Goal: Task Accomplishment & Management: Complete application form

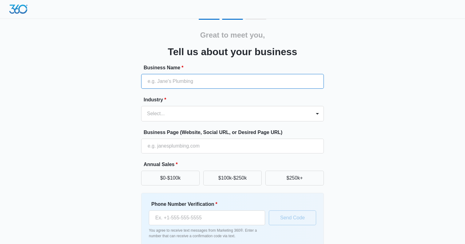
click at [207, 82] on input "Business Name *" at bounding box center [232, 81] width 183 height 15
paste input "Mobirise"
type input "Mobirise"
click at [199, 84] on input "Mobirise" at bounding box center [232, 81] width 183 height 15
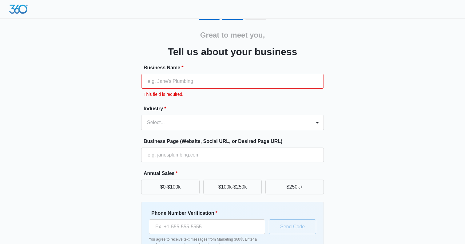
paste input "GlassGlow Co."
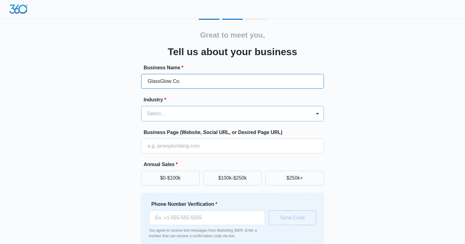
type input "GlassGlow Co."
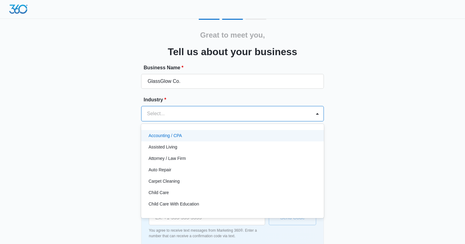
click at [207, 117] on div at bounding box center [225, 113] width 156 height 9
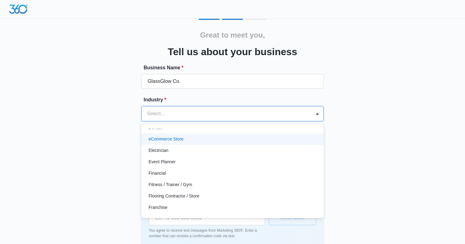
scroll to position [146, 0]
click at [199, 142] on div "eCommerce Store" at bounding box center [232, 137] width 183 height 11
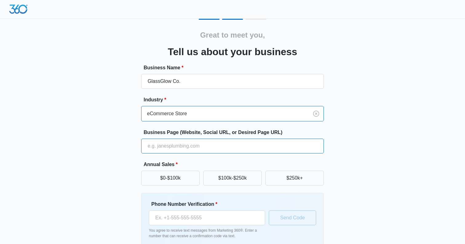
click at [209, 150] on input "Business Page (Website, Social URL, or Desired Page URL)" at bounding box center [232, 145] width 183 height 15
click at [323, 152] on input "Business Page (Website, Social URL, or Desired Page URL)" at bounding box center [232, 145] width 183 height 15
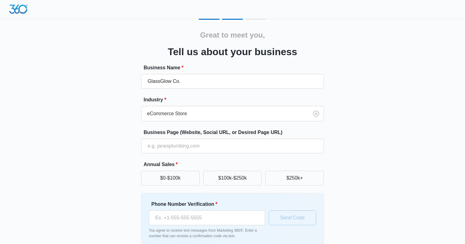
click at [350, 131] on div "Great to meet you, Tell us about your business Business Name * GlassGlow Co. In…" at bounding box center [232, 144] width 369 height 250
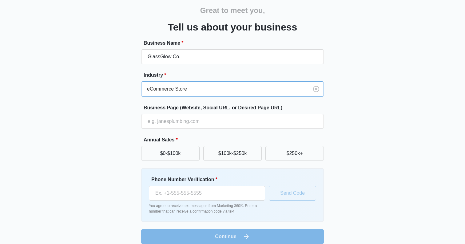
scroll to position [26, 0]
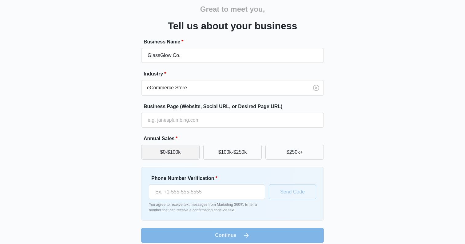
click at [193, 154] on button "$0-$100k" at bounding box center [170, 152] width 58 height 15
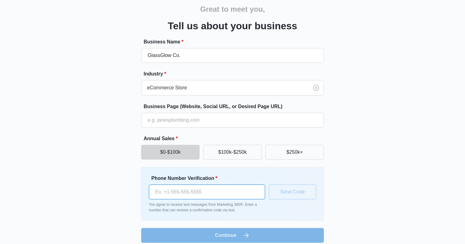
click at [195, 189] on input "Phone Number Verification *" at bounding box center [207, 191] width 116 height 15
type input "[PHONE_NUMBER]"
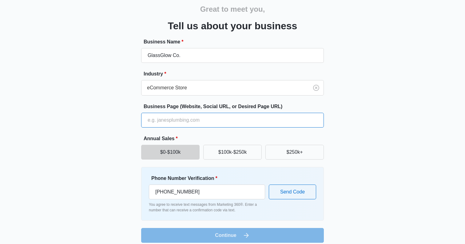
click at [202, 122] on input "Business Page (Website, Social URL, or Desired Page URL)" at bounding box center [232, 120] width 183 height 15
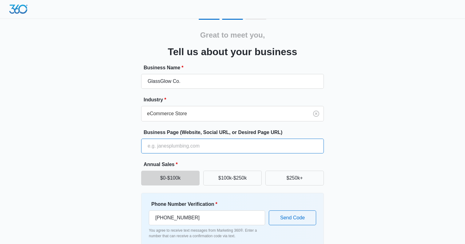
paste input "[URL][DOMAIN_NAME]"
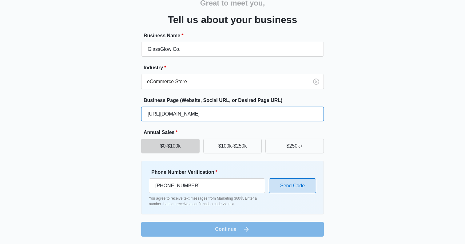
type input "[URL][DOMAIN_NAME]"
click at [283, 187] on button "Send Code" at bounding box center [292, 185] width 47 height 15
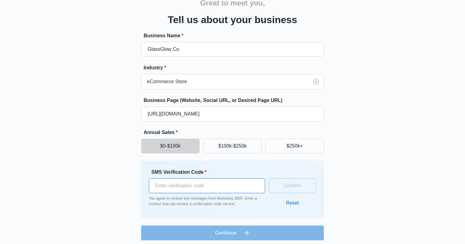
click at [246, 187] on input "SMS Verification Code *" at bounding box center [207, 185] width 116 height 15
type input "198262"
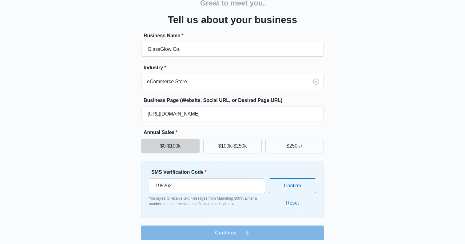
click at [319, 186] on div "SMS Verification Code * 198262 You agree to receive text messages from Marketin…" at bounding box center [232, 189] width 183 height 57
click at [309, 190] on button "Confirm" at bounding box center [292, 185] width 47 height 15
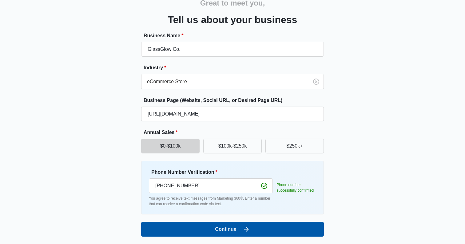
click at [285, 230] on button "Continue" at bounding box center [232, 229] width 183 height 15
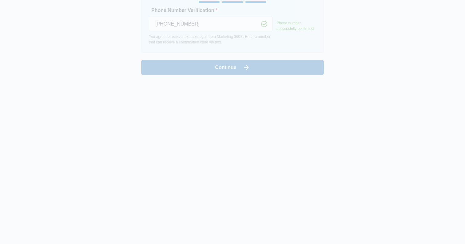
scroll to position [0, 0]
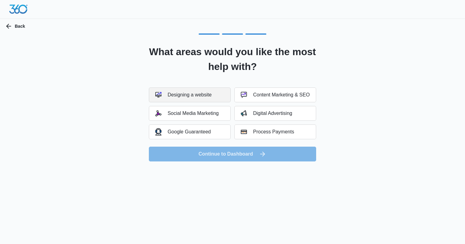
click at [215, 94] on button "Designing a website" at bounding box center [190, 94] width 82 height 15
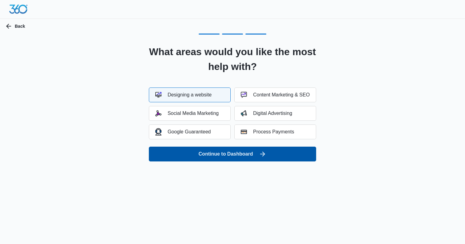
click at [235, 155] on button "Continue to Dashboard" at bounding box center [232, 153] width 167 height 15
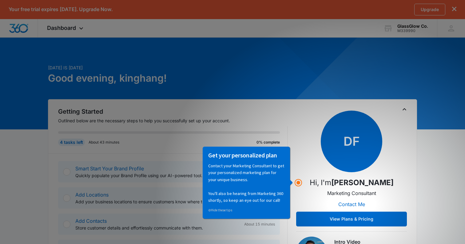
click at [287, 130] on div "4 tasks left About 43 minutes 0% complete" at bounding box center [173, 139] width 230 height 27
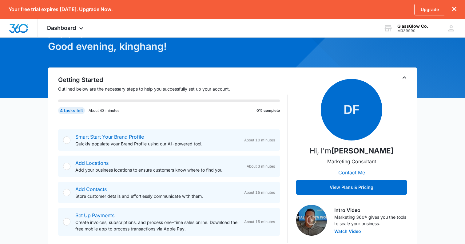
scroll to position [42, 0]
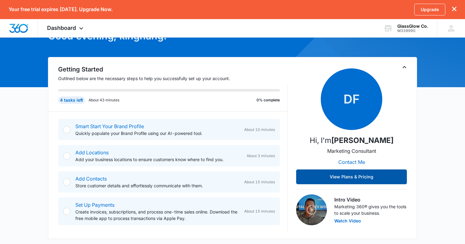
click at [322, 179] on button "View Plans & Pricing" at bounding box center [351, 176] width 111 height 15
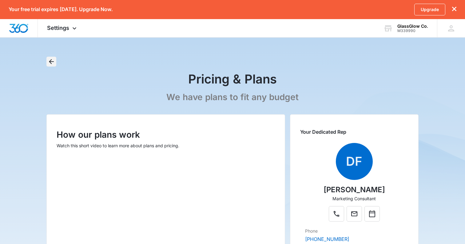
click at [50, 61] on icon "Back" at bounding box center [51, 61] width 5 height 5
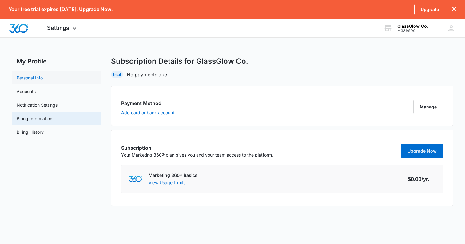
click at [43, 77] on link "Personal Info" at bounding box center [30, 77] width 26 height 6
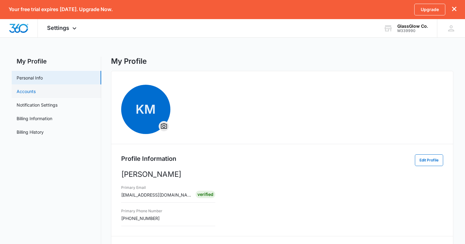
click at [36, 91] on link "Accounts" at bounding box center [26, 91] width 19 height 6
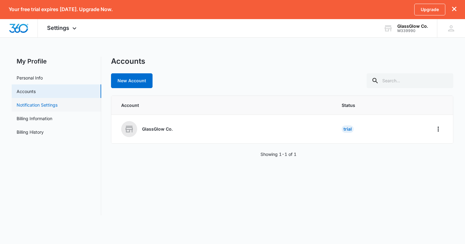
click at [56, 107] on link "Notification Settings" at bounding box center [37, 105] width 41 height 6
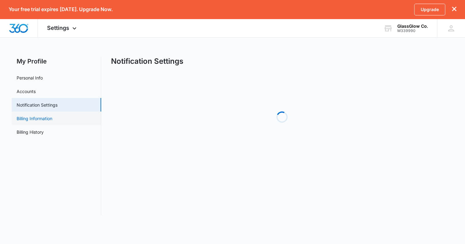
click at [52, 122] on link "Billing Information" at bounding box center [35, 118] width 36 height 6
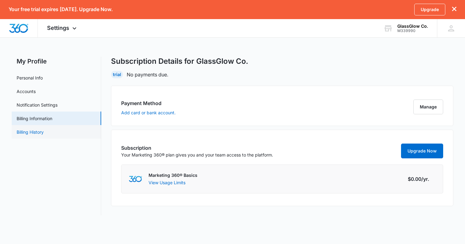
click at [44, 133] on link "Billing History" at bounding box center [30, 132] width 27 height 6
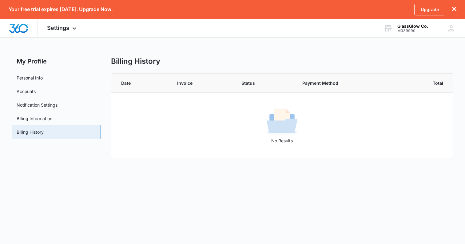
click at [455, 7] on icon "dismiss this dialog" at bounding box center [454, 9] width 4 height 4
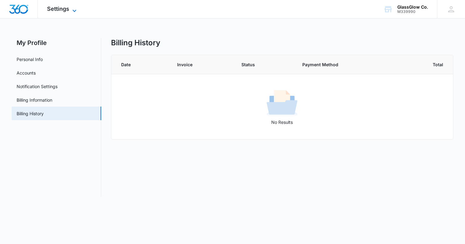
click at [52, 9] on span "Settings" at bounding box center [58, 9] width 22 height 6
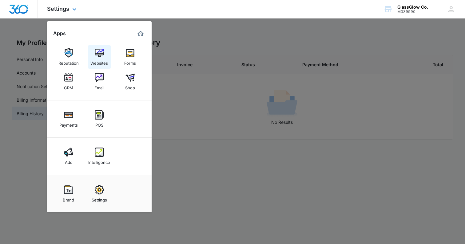
click at [88, 52] on link "Websites" at bounding box center [99, 56] width 23 height 23
